Goal: Task Accomplishment & Management: Manage account settings

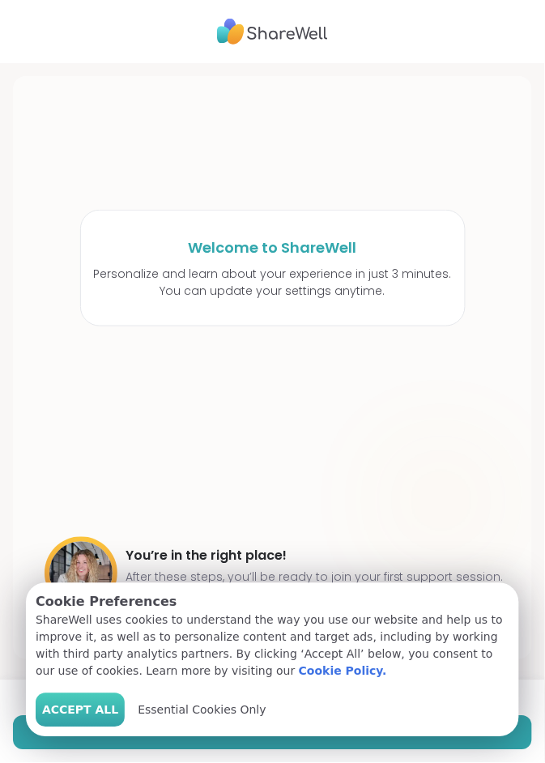
click at [78, 712] on span "Accept All" at bounding box center [80, 710] width 76 height 17
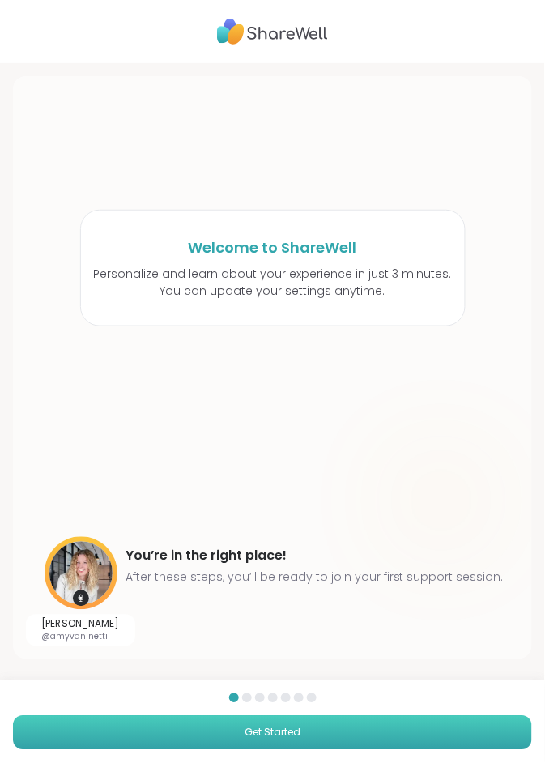
click at [322, 732] on button "Get Started" at bounding box center [272, 733] width 519 height 34
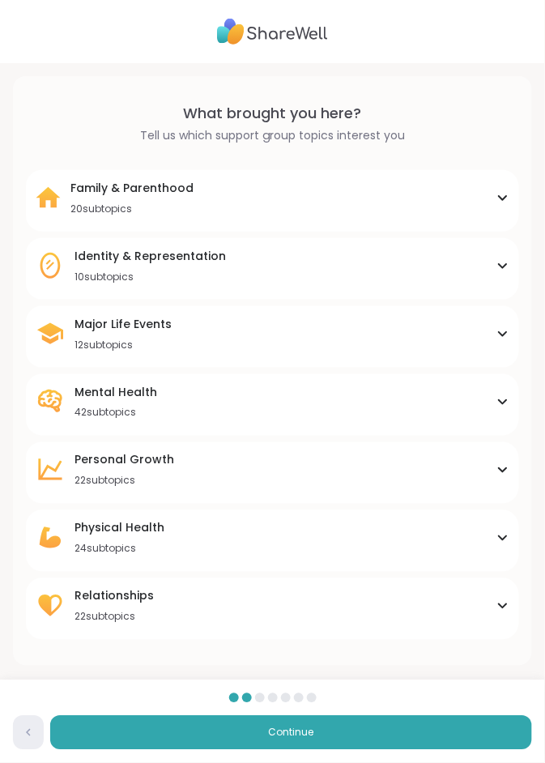
click at [465, 203] on div "Family & Parenthood 20 subtopics" at bounding box center [273, 198] width 474 height 36
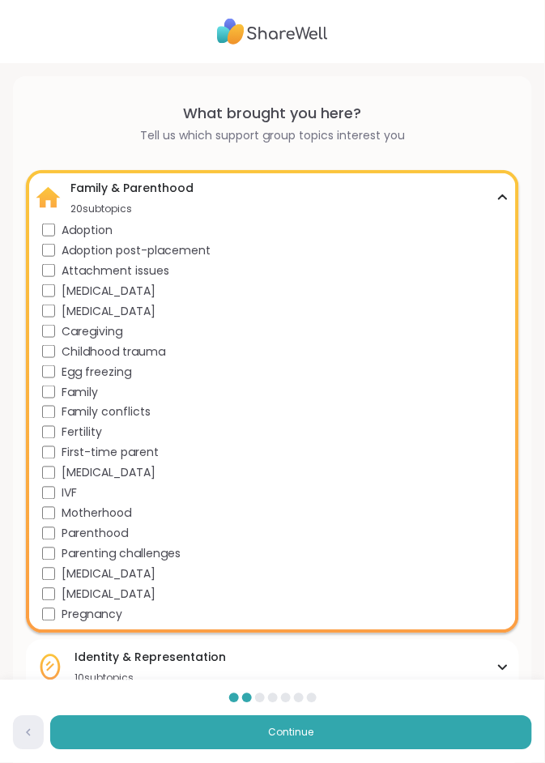
click at [504, 188] on div "Family & Parenthood 20 subtopics" at bounding box center [273, 198] width 474 height 36
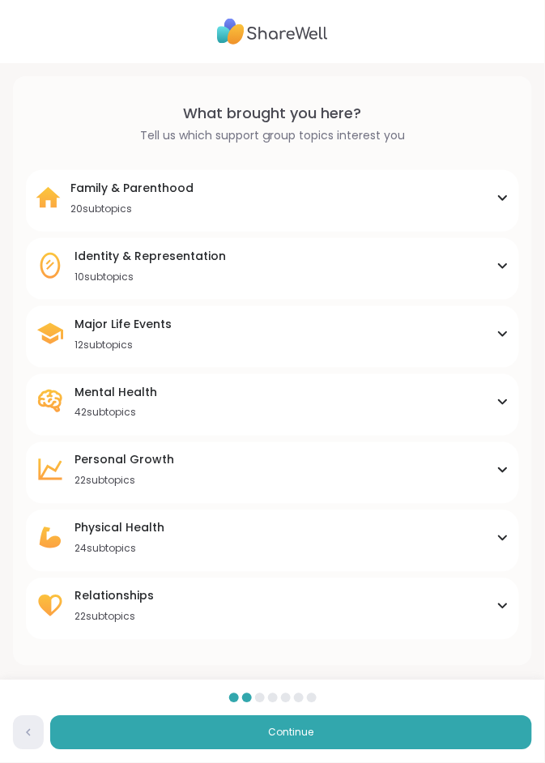
click at [376, 267] on div "Identity & Representation 10 subtopics" at bounding box center [273, 266] width 474 height 36
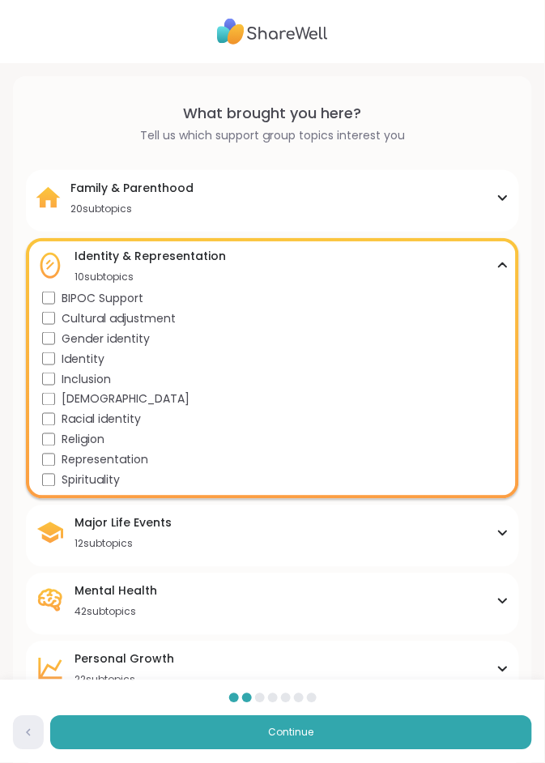
click at [494, 267] on div "Identity & Representation 10 subtopics" at bounding box center [273, 266] width 474 height 36
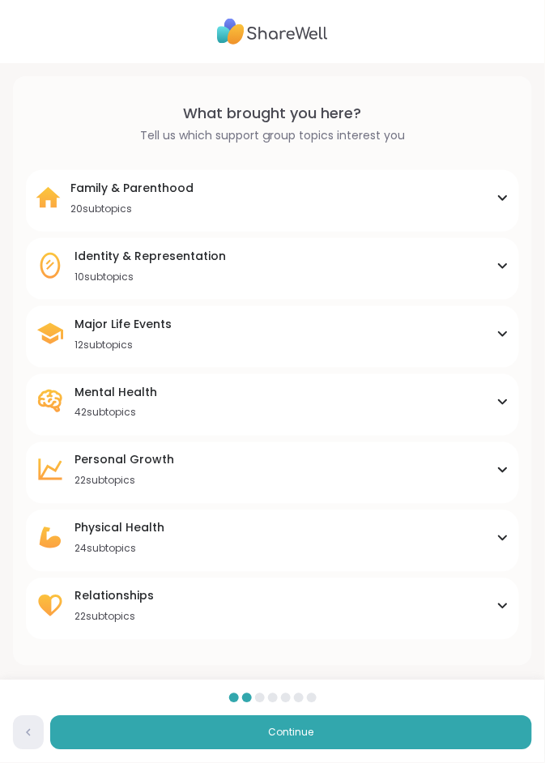
click at [352, 334] on div "Major Life Events 12 subtopics" at bounding box center [273, 334] width 474 height 36
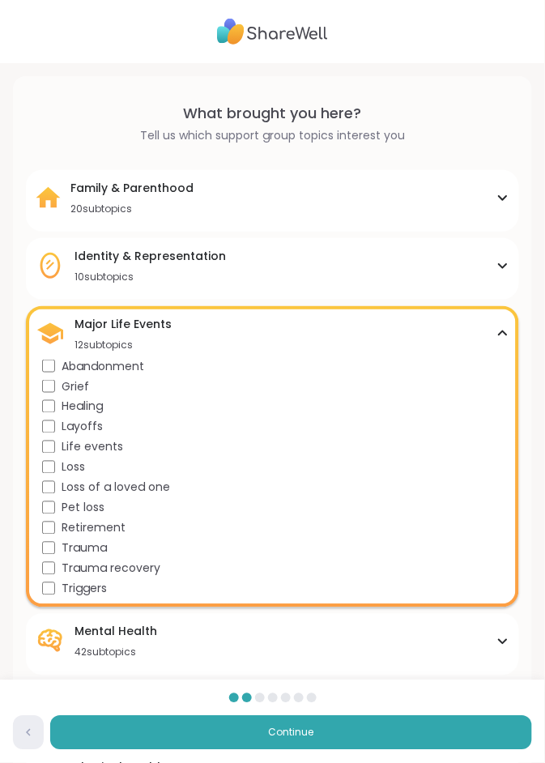
click at [494, 330] on div "Major Life Events 12 subtopics" at bounding box center [273, 334] width 474 height 36
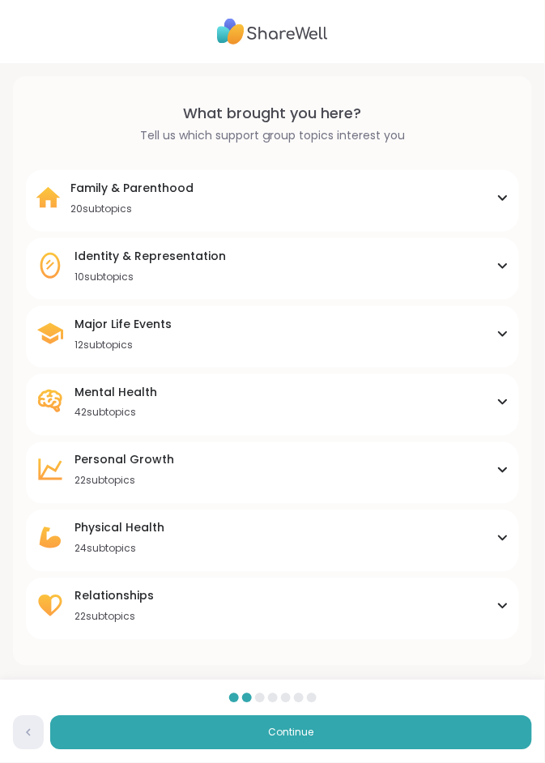
click at [404, 398] on div "Mental Health 42 subtopics" at bounding box center [273, 402] width 474 height 36
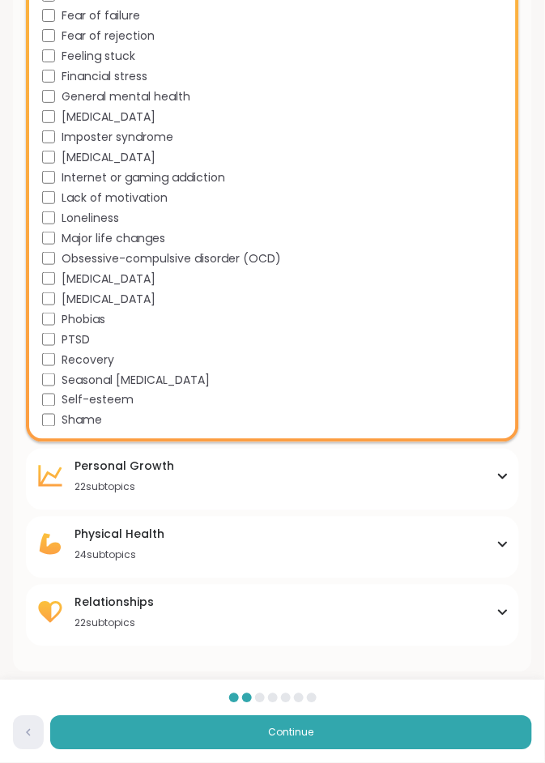
scroll to position [814, 0]
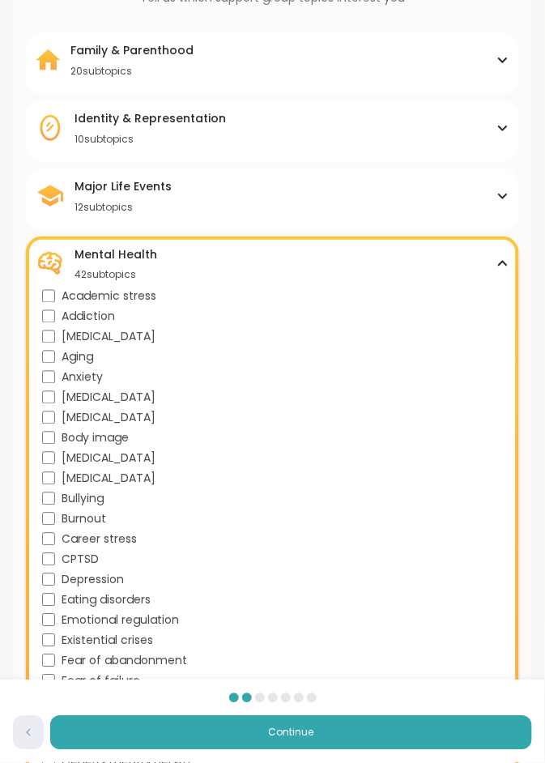
click at [506, 263] on icon at bounding box center [502, 264] width 7 height 4
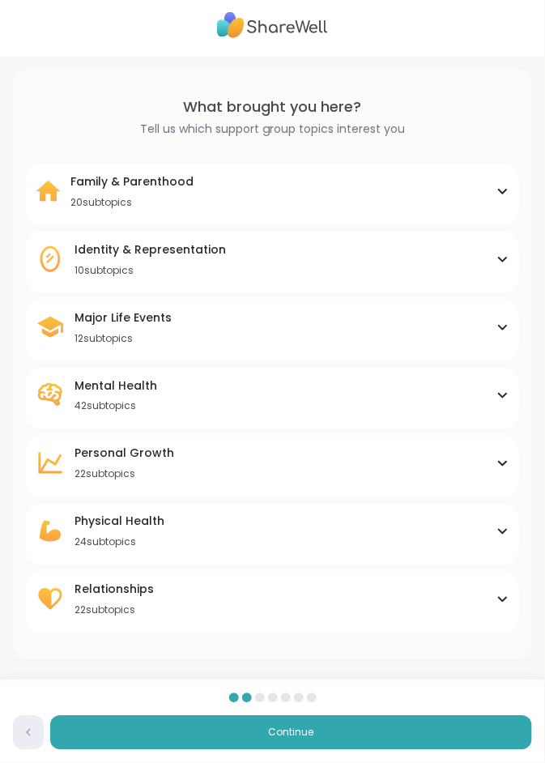
scroll to position [4, 0]
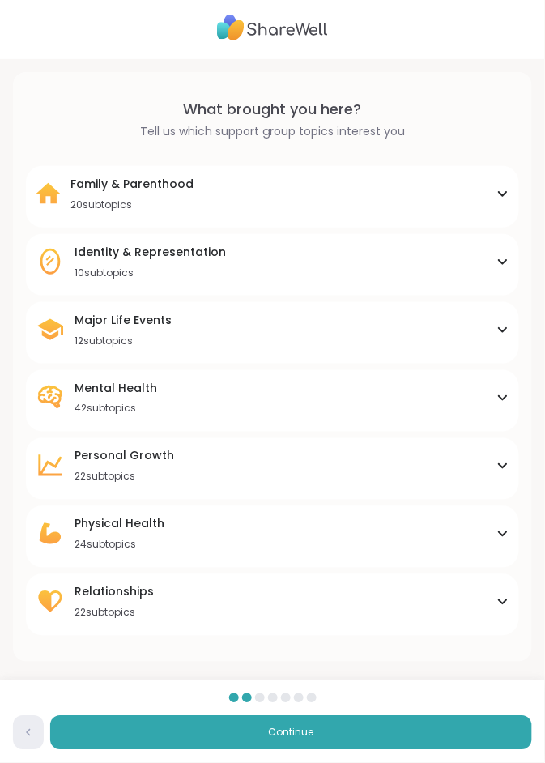
click at [155, 467] on div "[MEDICAL_DATA] 22 subtopics" at bounding box center [125, 466] width 100 height 36
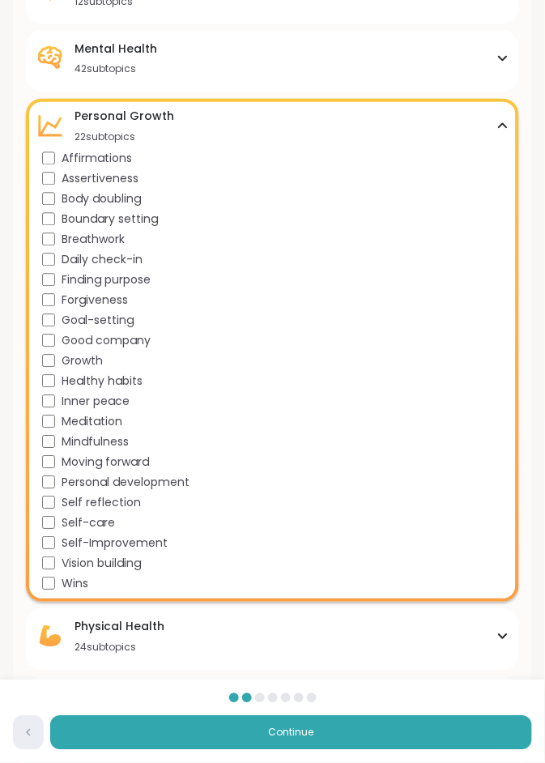
scroll to position [446, 0]
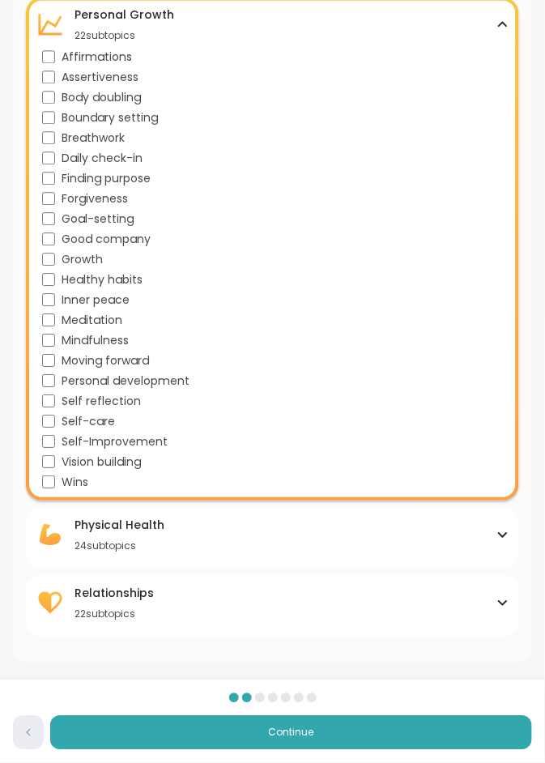
click at [509, 24] on icon at bounding box center [503, 24] width 13 height 8
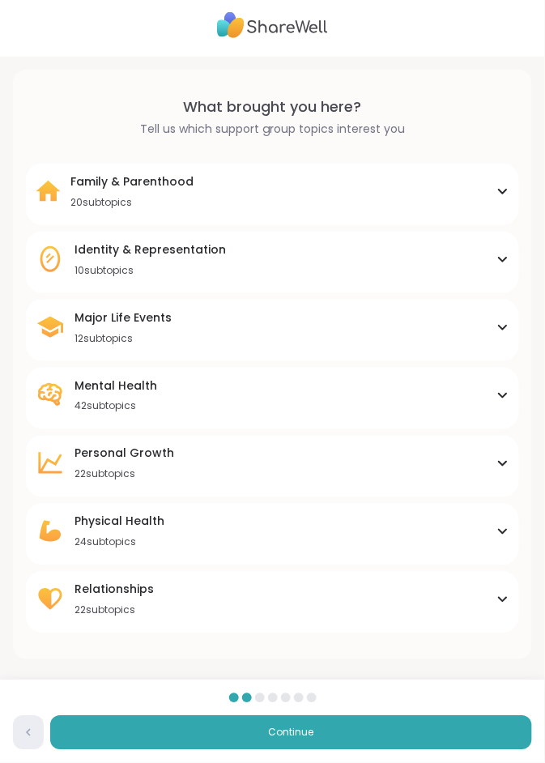
scroll to position [4, 0]
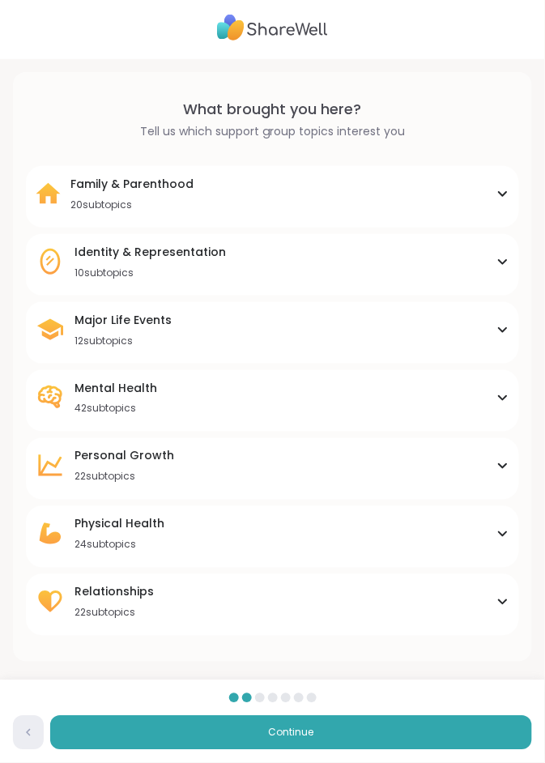
click at [160, 540] on div "24 subtopics" at bounding box center [120, 545] width 90 height 13
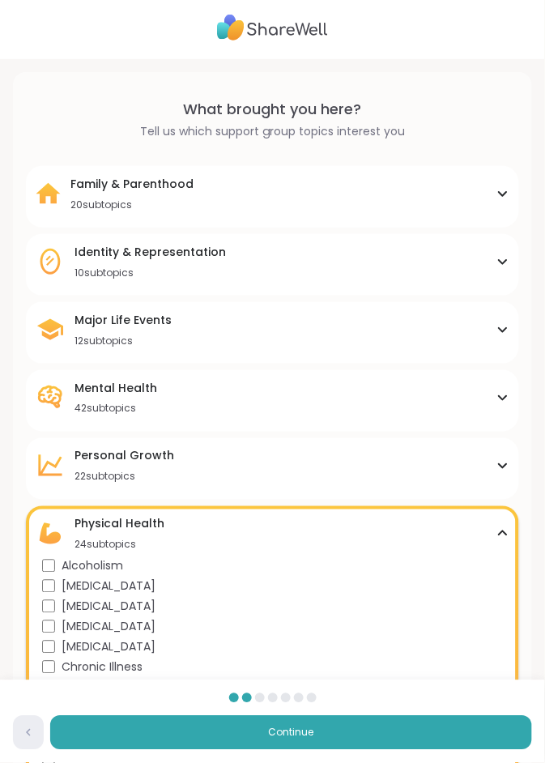
scroll to position [446, 0]
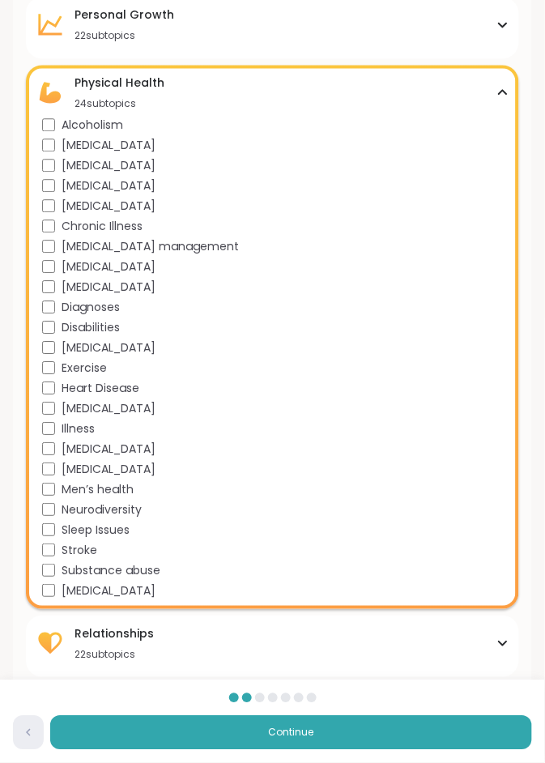
click at [503, 92] on icon at bounding box center [503, 92] width 13 height 8
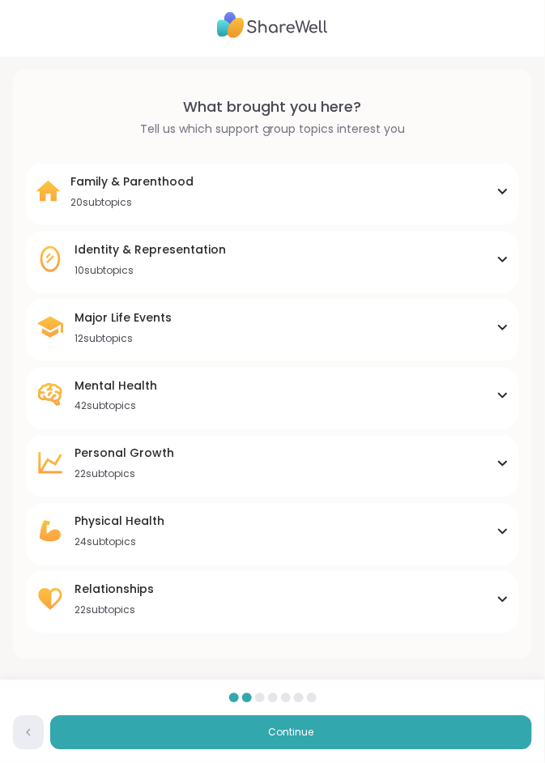
scroll to position [4, 0]
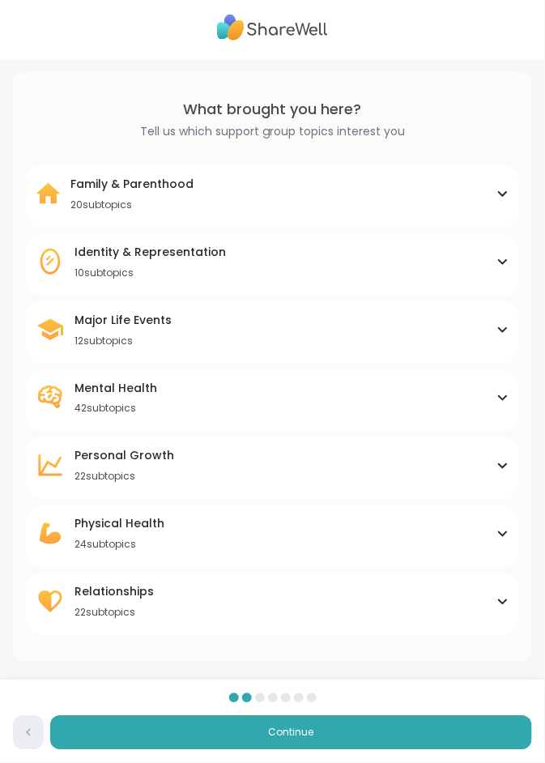
click at [193, 606] on div "Relationships 22 subtopics" at bounding box center [273, 602] width 474 height 36
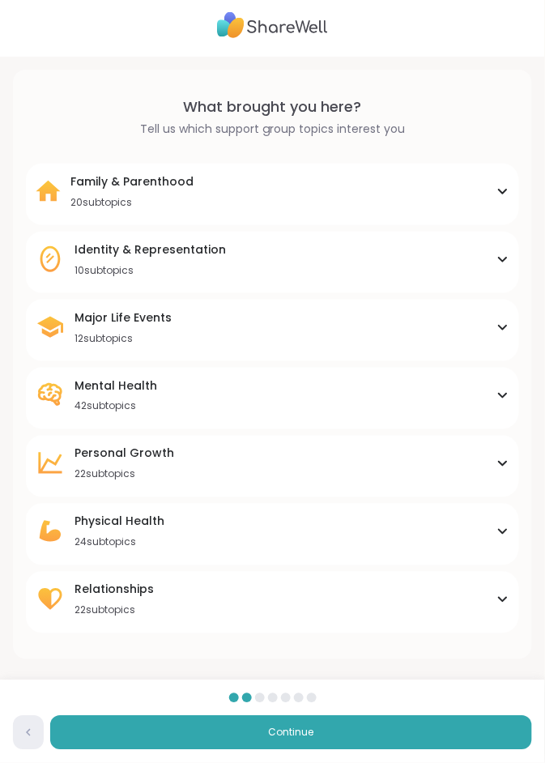
scroll to position [446, 0]
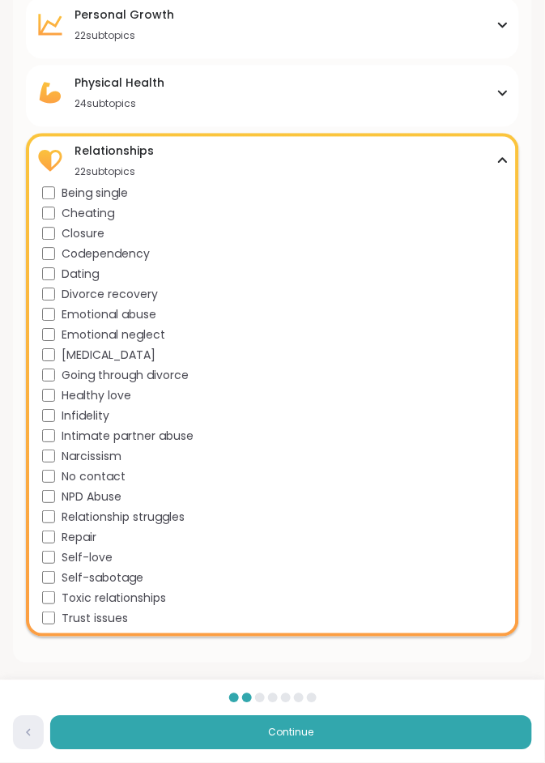
click at [501, 160] on icon at bounding box center [503, 160] width 13 height 8
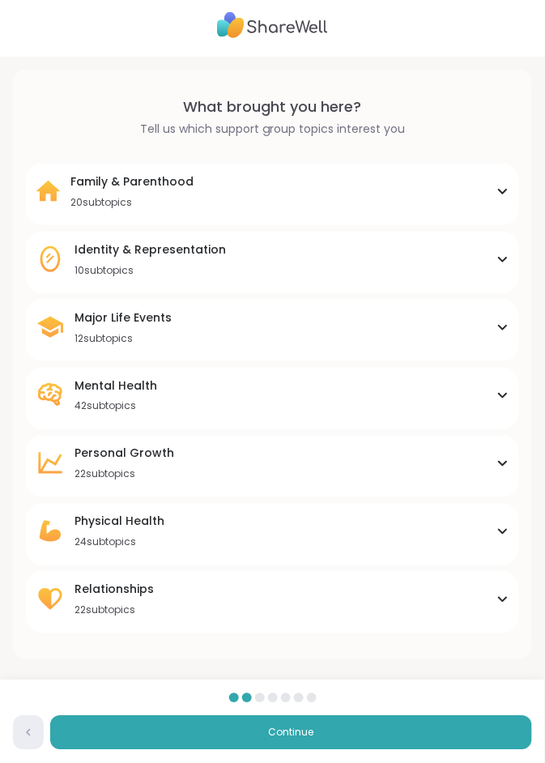
scroll to position [4, 0]
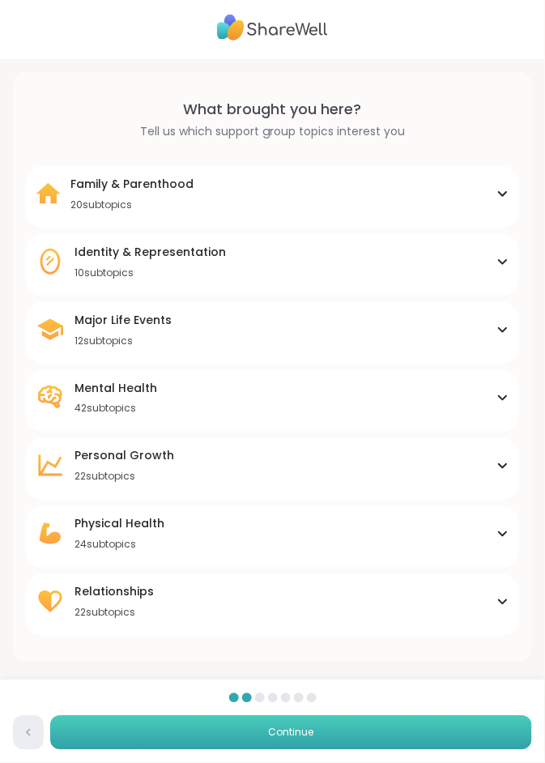
click at [297, 747] on button "Continue" at bounding box center [291, 733] width 482 height 34
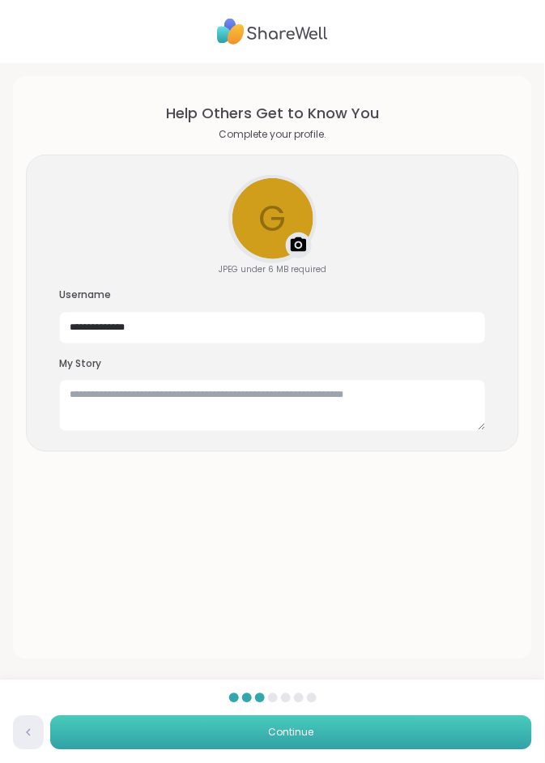
scroll to position [0, 0]
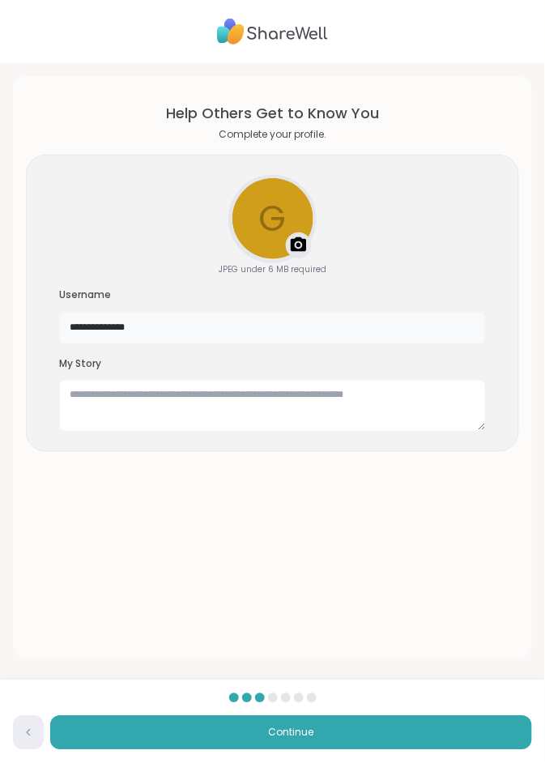
click at [149, 321] on input "**********" at bounding box center [272, 328] width 427 height 32
type input "****"
click at [285, 211] on div "Upload a profile photo" at bounding box center [272, 219] width 85 height 85
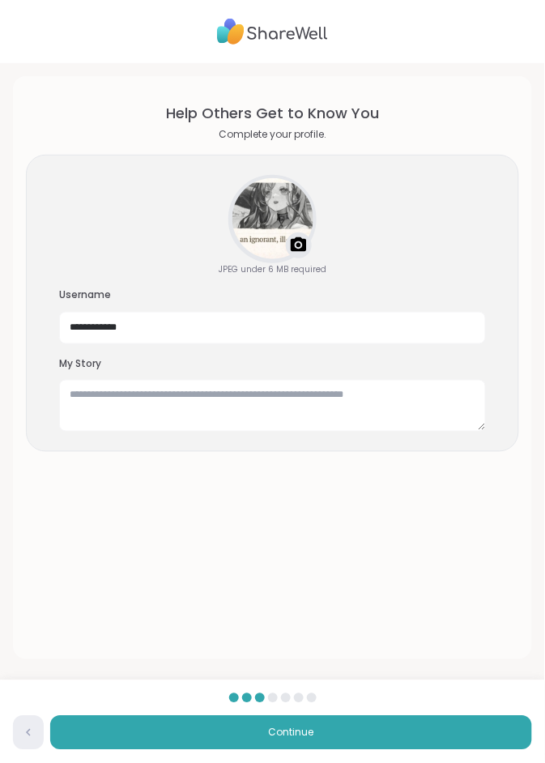
click at [288, 230] on div at bounding box center [272, 219] width 85 height 85
click at [297, 254] on img at bounding box center [298, 245] width 19 height 19
click at [302, 249] on img at bounding box center [298, 245] width 19 height 19
click at [298, 245] on img at bounding box center [298, 245] width 19 height 19
click at [285, 245] on div at bounding box center [272, 219] width 85 height 85
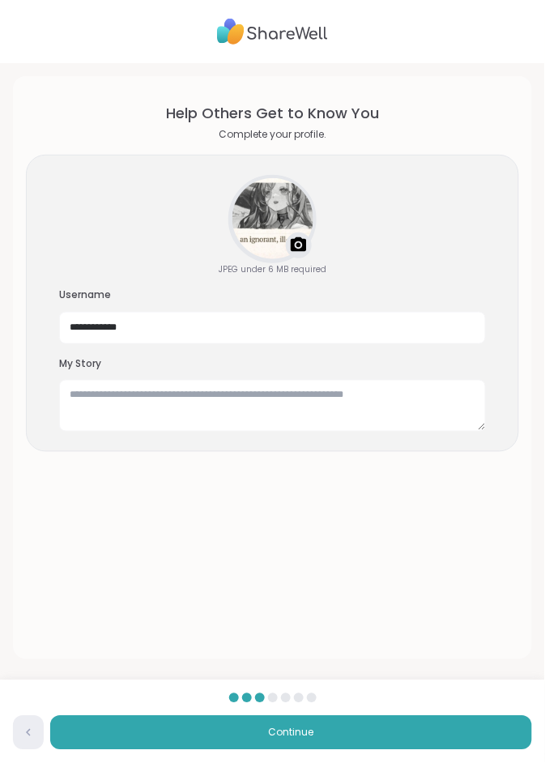
click at [293, 246] on img at bounding box center [298, 245] width 19 height 19
click at [270, 235] on div at bounding box center [272, 219] width 85 height 85
click at [275, 220] on div at bounding box center [272, 219] width 85 height 85
click at [289, 254] on img at bounding box center [298, 245] width 19 height 19
click at [300, 257] on div at bounding box center [299, 246] width 26 height 26
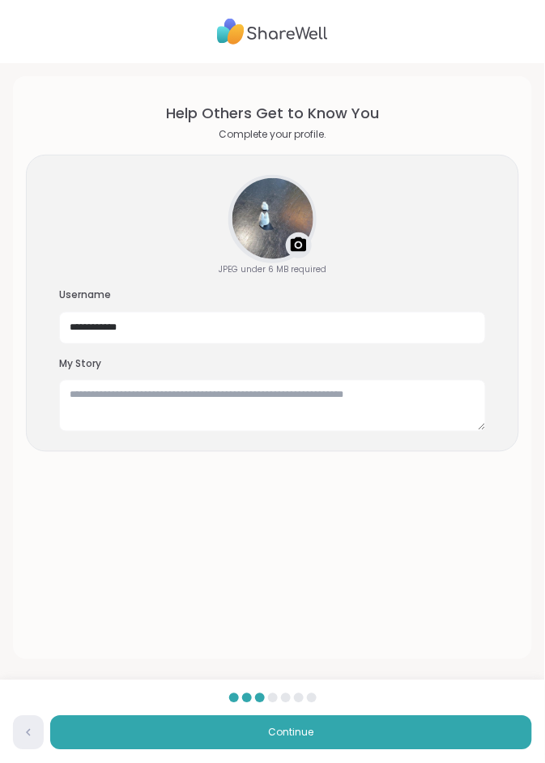
click at [299, 248] on img at bounding box center [298, 245] width 19 height 19
click at [297, 244] on img at bounding box center [298, 245] width 19 height 19
click at [300, 245] on img at bounding box center [298, 245] width 19 height 19
click at [300, 248] on img at bounding box center [298, 245] width 19 height 19
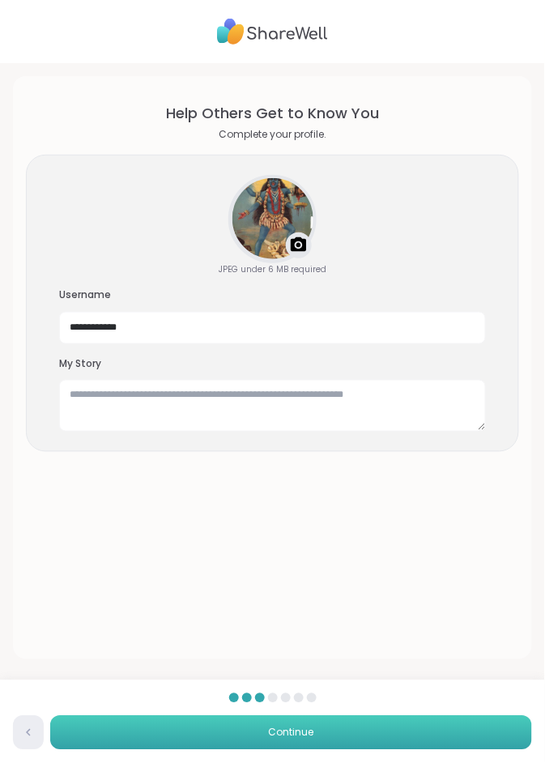
click at [364, 736] on button "Continue" at bounding box center [291, 733] width 482 height 34
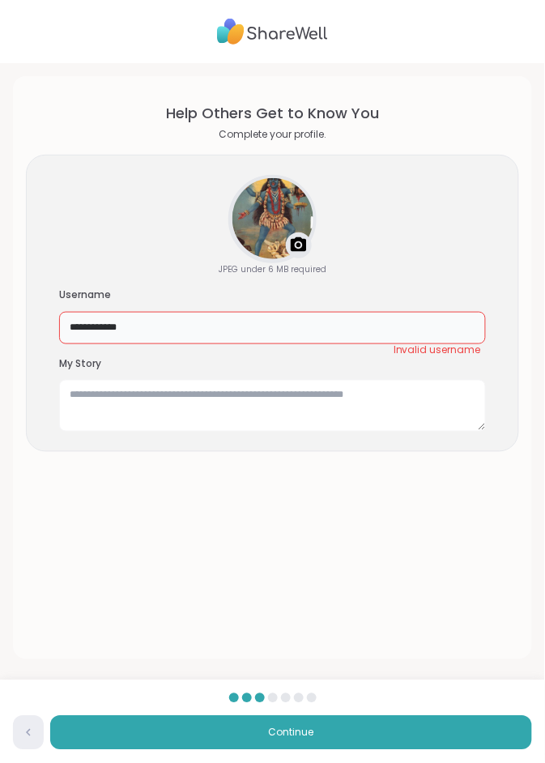
click at [177, 331] on input "**********" at bounding box center [272, 328] width 427 height 32
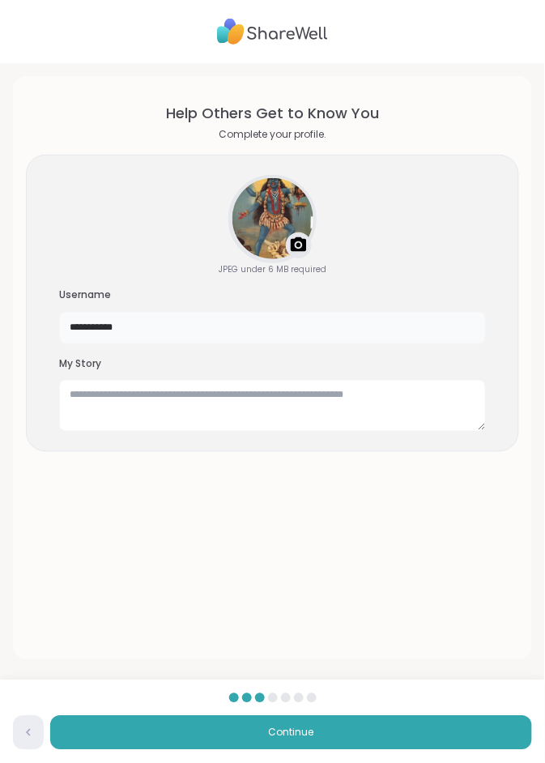
type input "**********"
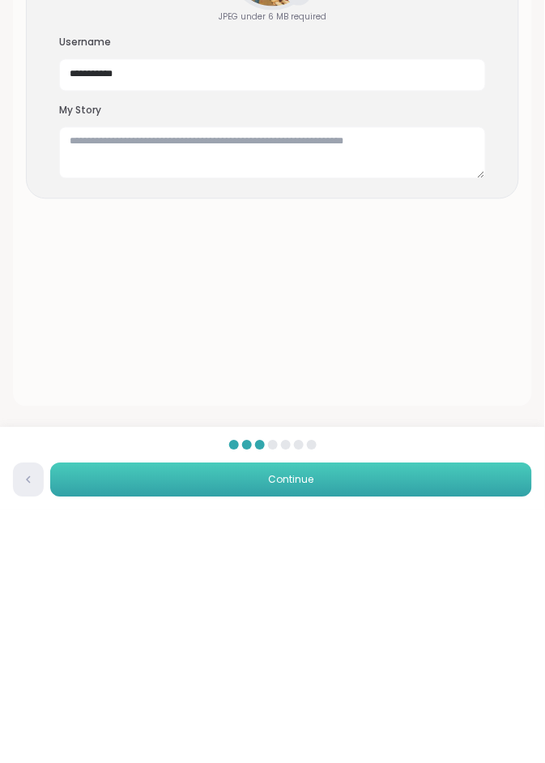
click at [345, 730] on button "Continue" at bounding box center [291, 733] width 482 height 34
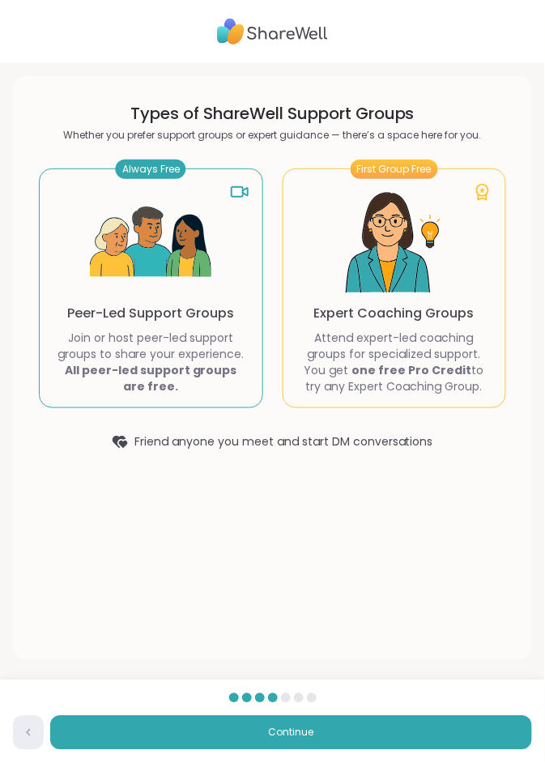
click at [194, 348] on p "Join or host peer-led support groups to share your experience. All peer-led sup…" at bounding box center [151, 362] width 197 height 65
click at [230, 200] on icon at bounding box center [239, 191] width 19 height 19
click at [254, 336] on div "Always Free Peer-Led Support Groups Join or host peer-led support groups to sha…" at bounding box center [151, 289] width 224 height 240
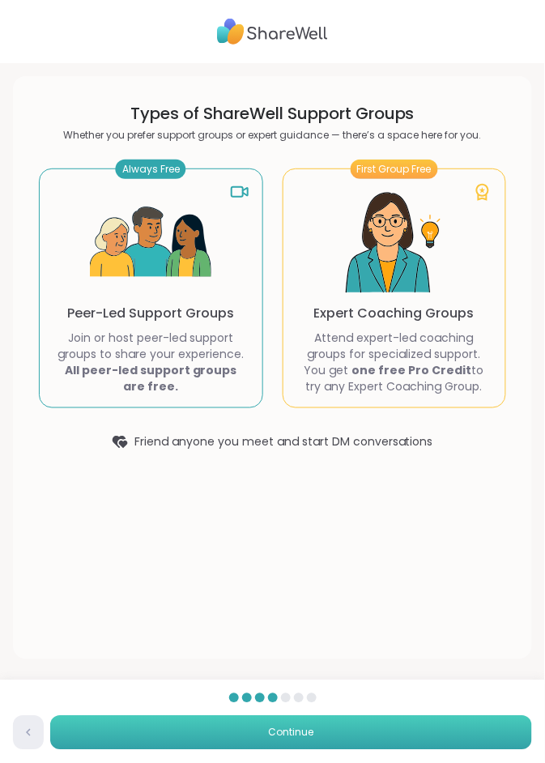
click at [443, 734] on button "Continue" at bounding box center [291, 733] width 482 height 34
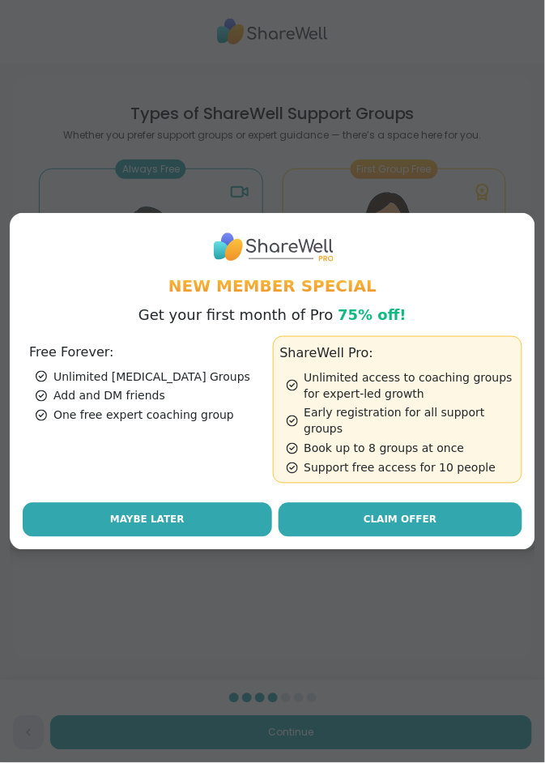
click at [218, 514] on button "Maybe Later" at bounding box center [148, 520] width 250 height 34
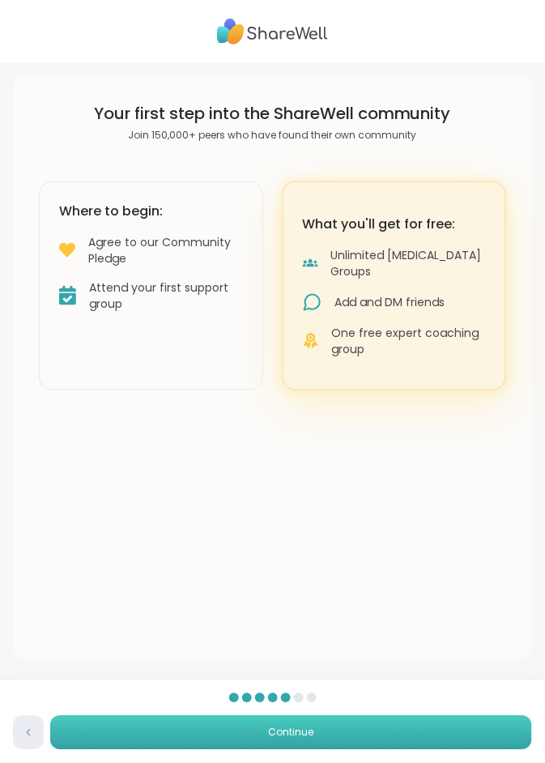
click at [453, 730] on button "Continue" at bounding box center [291, 733] width 482 height 34
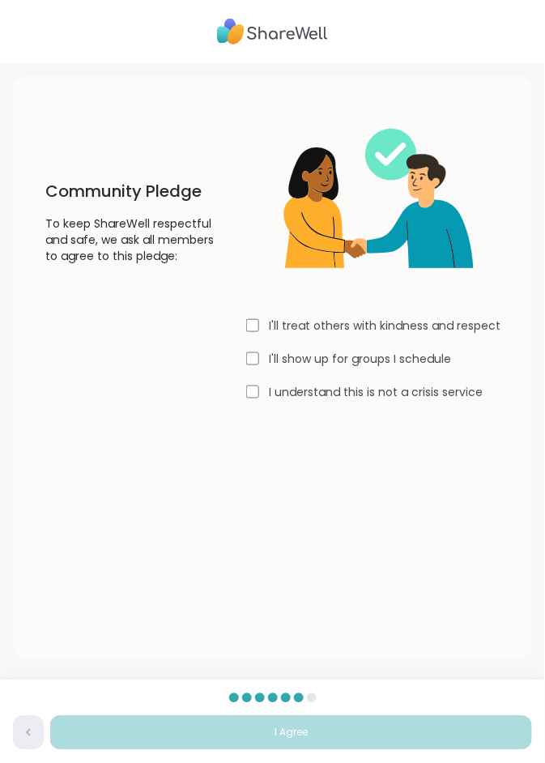
click at [268, 358] on div "I'll show up for groups I schedule" at bounding box center [382, 359] width 273 height 16
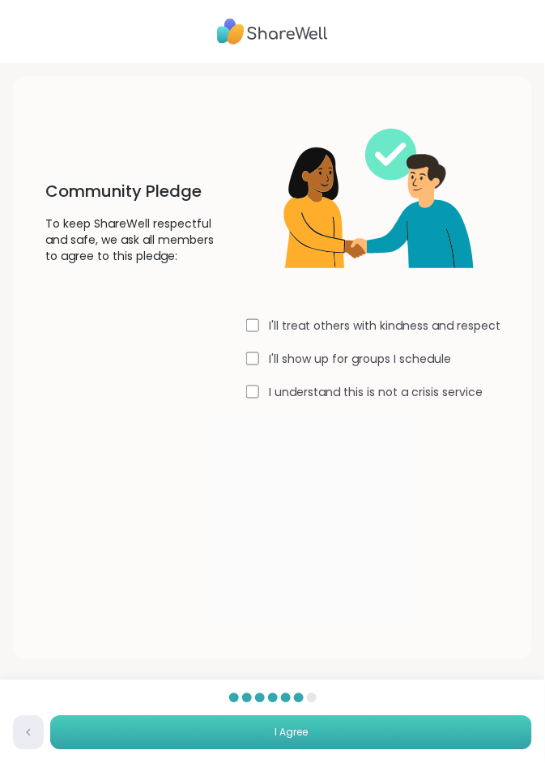
click at [454, 736] on button "I Agree" at bounding box center [291, 733] width 482 height 34
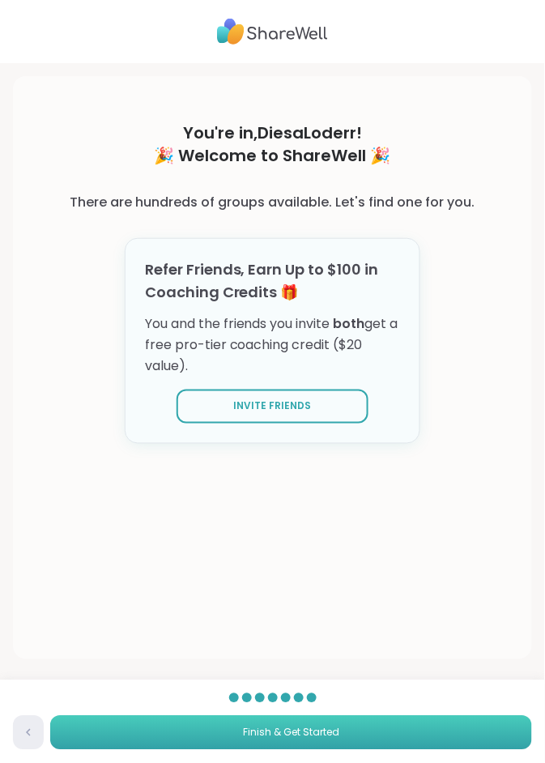
click at [402, 726] on button "Finish & Get Started" at bounding box center [291, 733] width 482 height 34
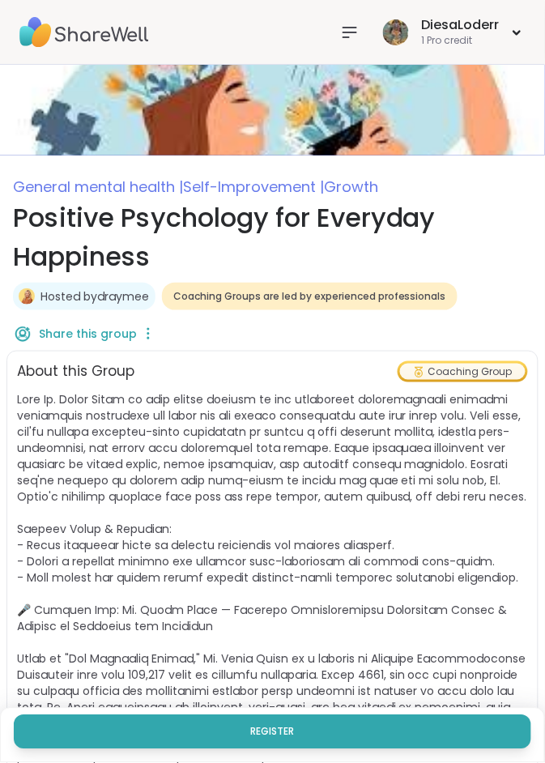
click at [402, 294] on span "Coaching Groups are led by experienced professionals" at bounding box center [309, 296] width 273 height 13
click at [510, 28] on div "DiesaLoderr 1 Pro credit" at bounding box center [452, 32] width 147 height 38
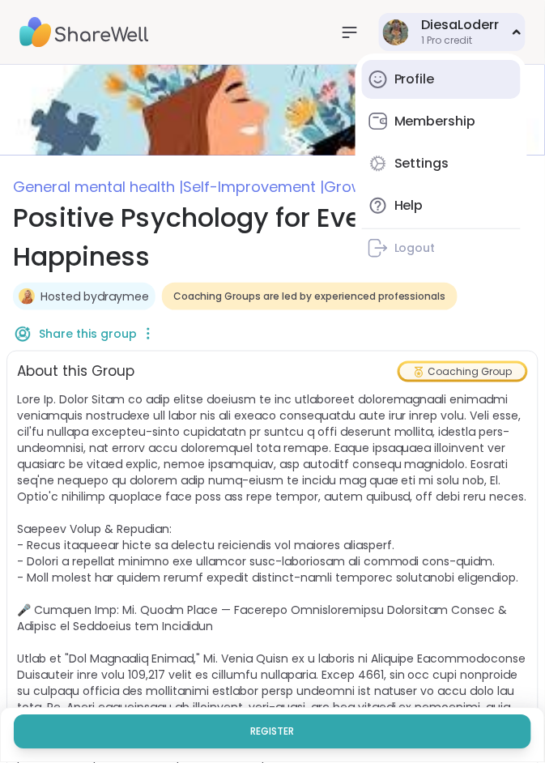
click at [434, 78] on div "Profile" at bounding box center [415, 79] width 41 height 18
